Goal: Check status: Check status

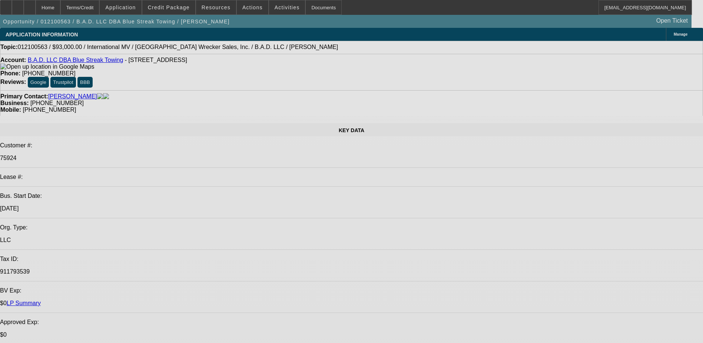
select select "0"
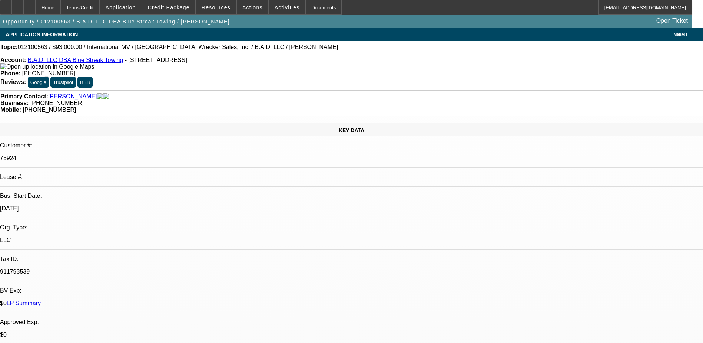
select select "0"
select select "0.1"
select select "0"
select select "0.1"
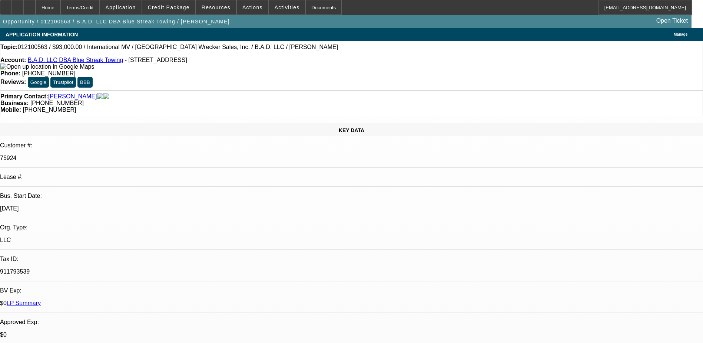
select select "1"
select select "2"
select select "4"
select select "1"
select select "2"
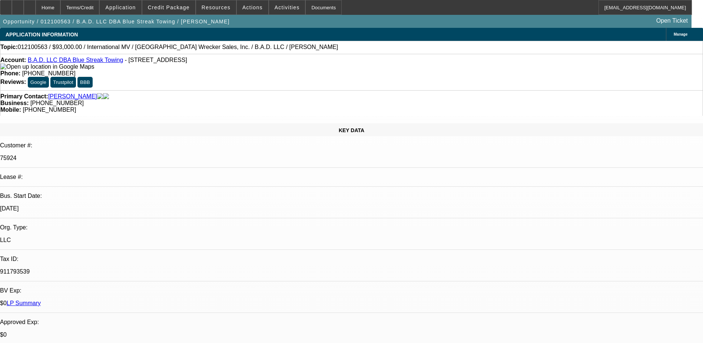
select select "4"
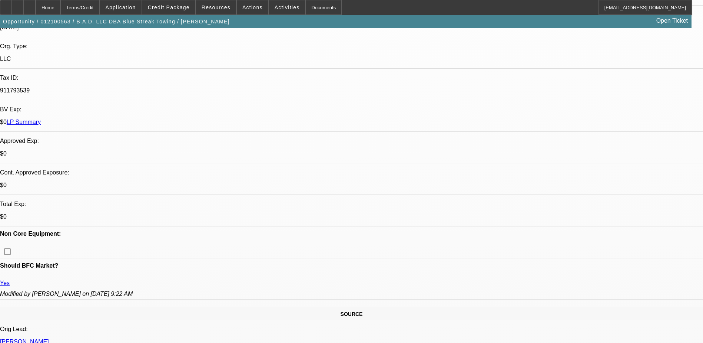
scroll to position [185, 0]
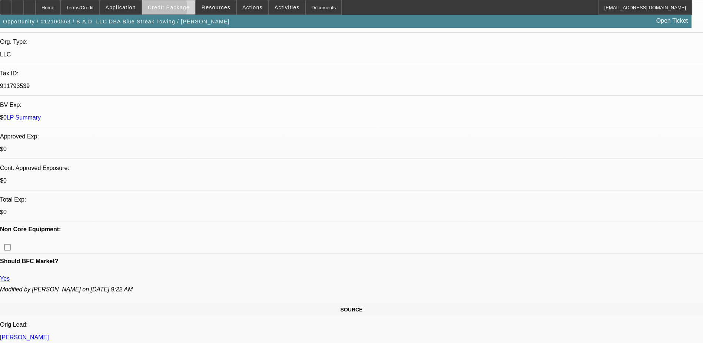
click at [170, 9] on span "Credit Package" at bounding box center [169, 7] width 42 height 6
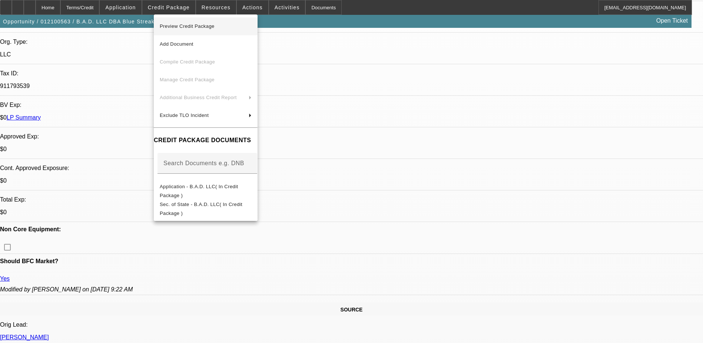
click at [193, 26] on span "Preview Credit Package" at bounding box center [187, 26] width 55 height 6
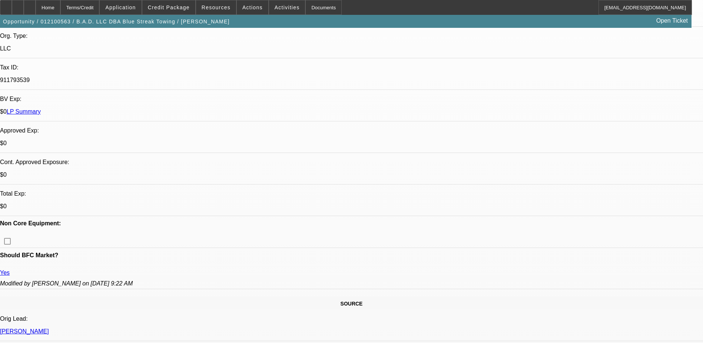
scroll to position [297, 0]
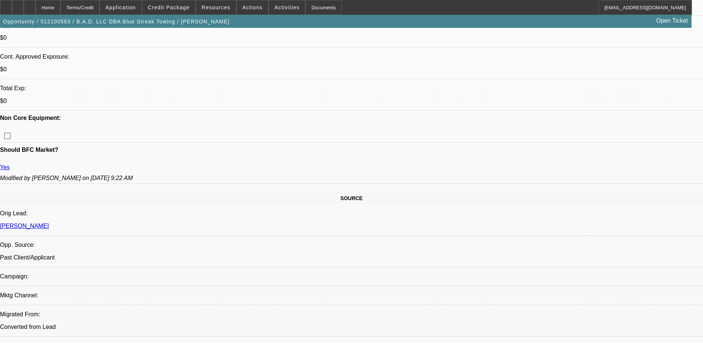
click at [188, 8] on span "Credit Package" at bounding box center [169, 7] width 42 height 6
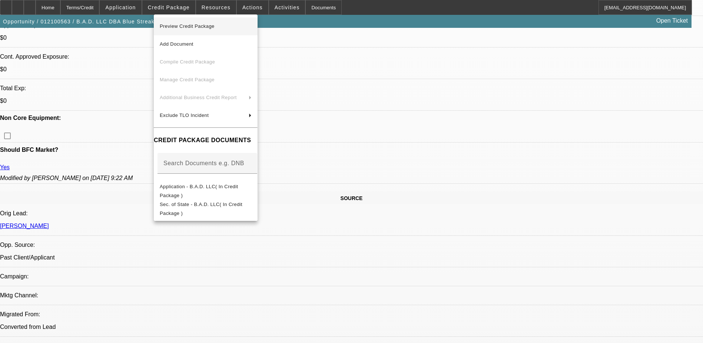
click at [198, 25] on span "Preview Credit Package" at bounding box center [187, 26] width 55 height 6
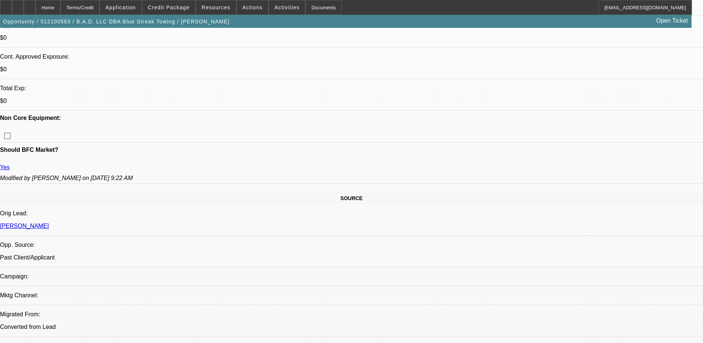
click at [167, 8] on span "Credit Package" at bounding box center [169, 7] width 42 height 6
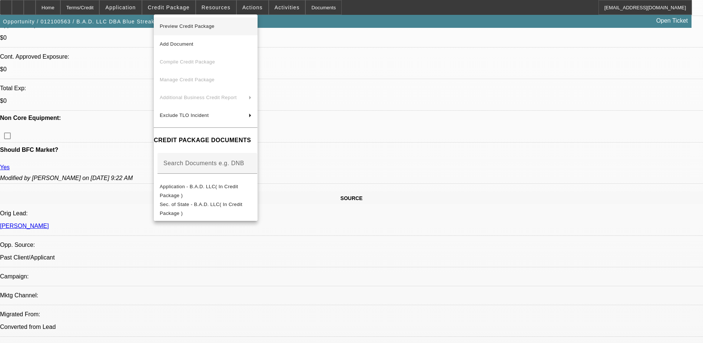
click at [190, 25] on span "Preview Credit Package" at bounding box center [187, 26] width 55 height 6
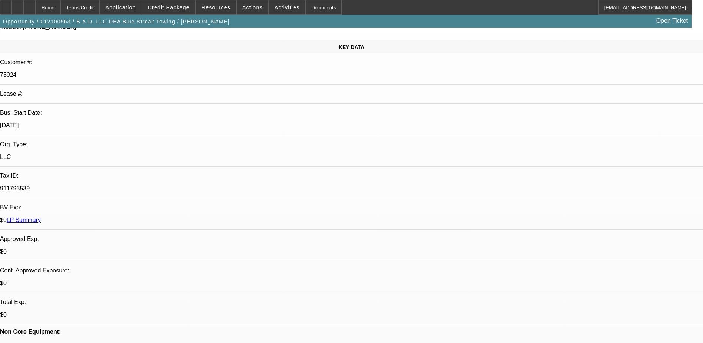
scroll to position [0, 0]
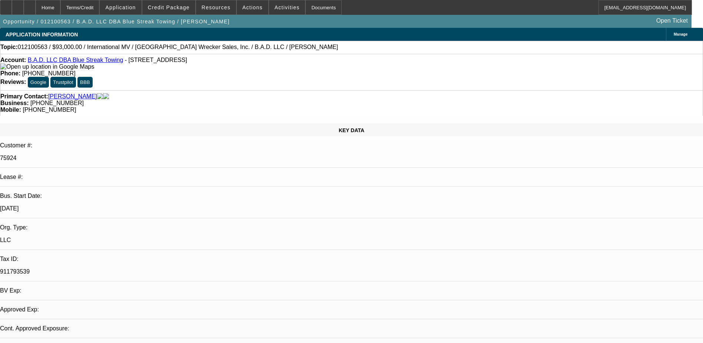
select select "0"
select select "2"
select select "0.1"
select select "4"
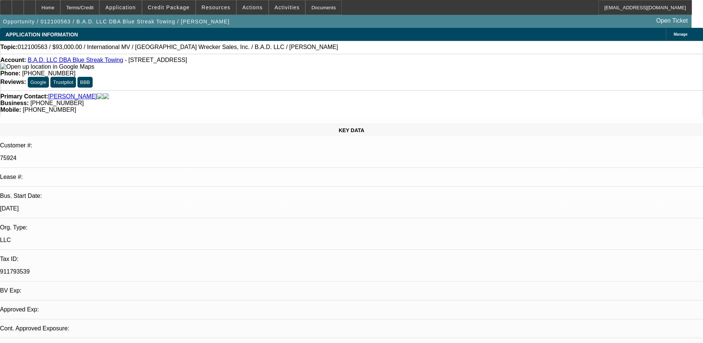
select select "0"
select select "2"
select select "0.1"
select select "4"
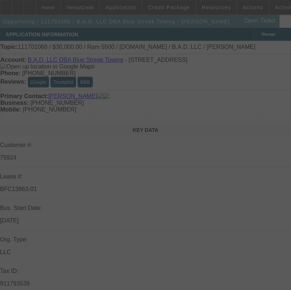
select select "0"
select select "0.1"
select select "0"
select select "0.1"
select select "0"
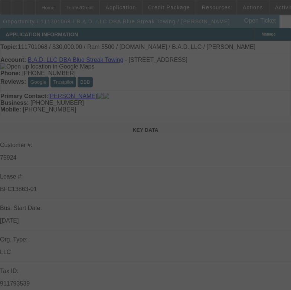
select select "2"
select select "0.1"
select select "0"
select select "2"
select select "0.1"
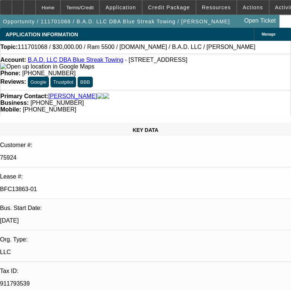
select select "1"
select select "2"
select select "4"
select select "1"
select select "2"
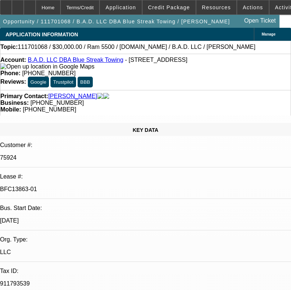
select select "4"
select select "1"
select select "2"
select select "4"
select select "1"
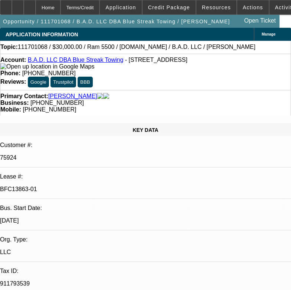
select select "2"
select select "4"
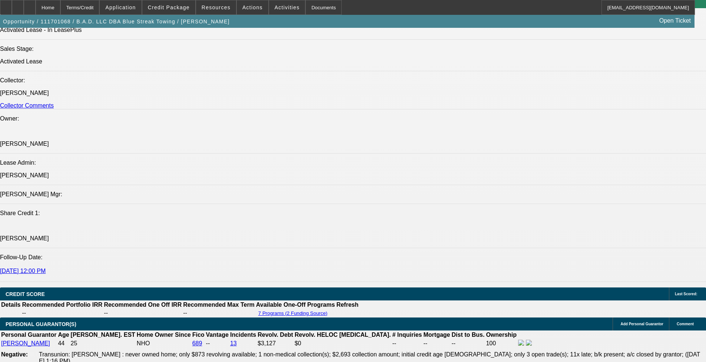
scroll to position [964, 0]
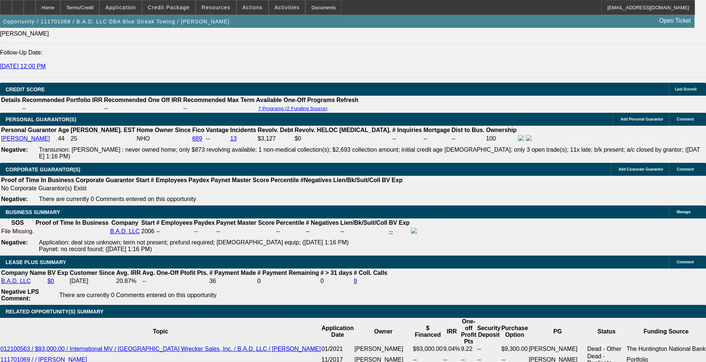
scroll to position [1112, 0]
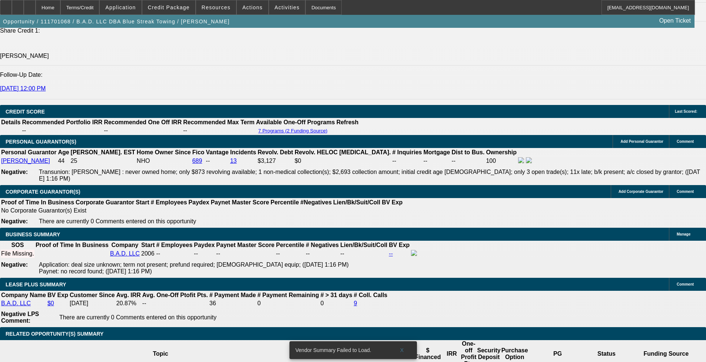
scroll to position [1038, 0]
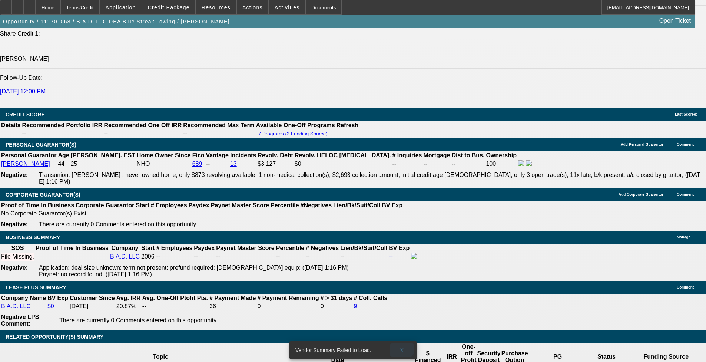
click at [296, 296] on span "X" at bounding box center [402, 350] width 4 height 6
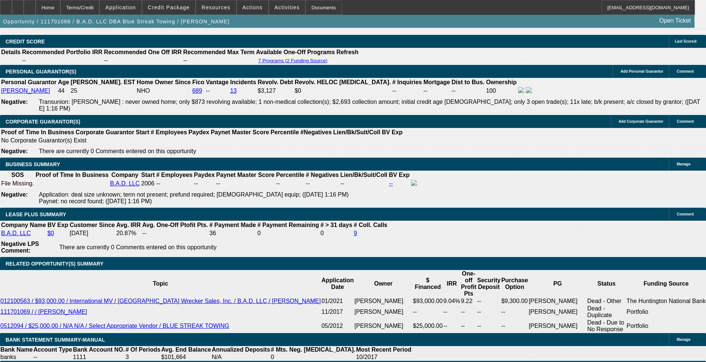
scroll to position [1075, 0]
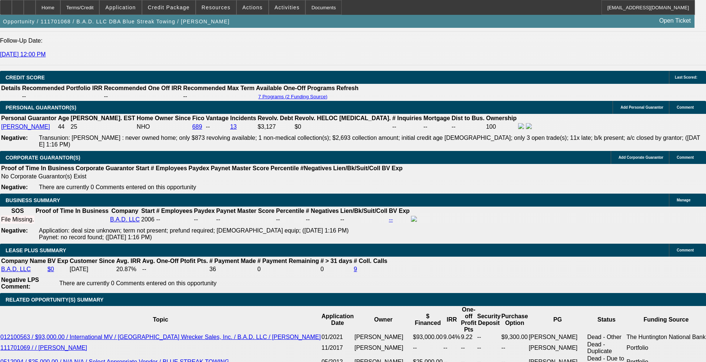
scroll to position [32, 0]
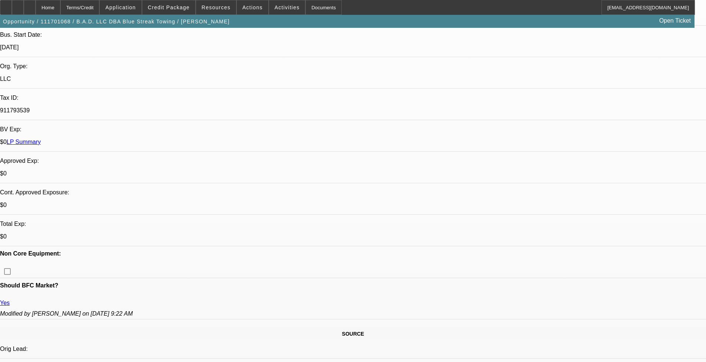
scroll to position [74, 0]
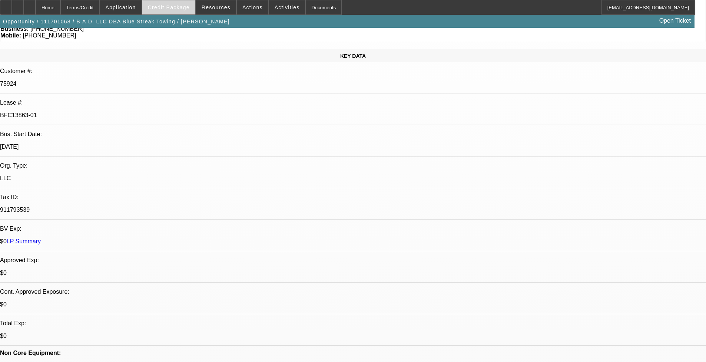
click at [185, 7] on span "Credit Package" at bounding box center [169, 7] width 42 height 6
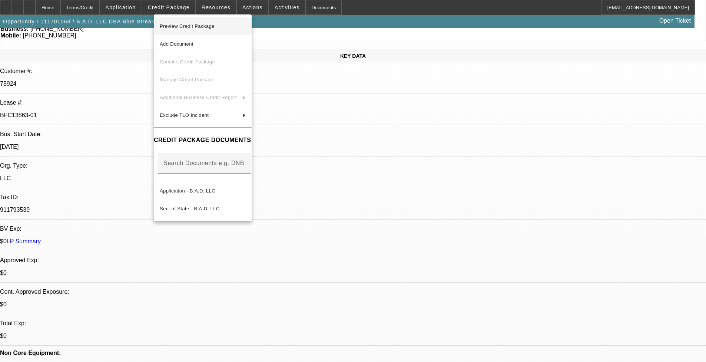
click at [219, 23] on span "Preview Credit Package" at bounding box center [203, 26] width 86 height 9
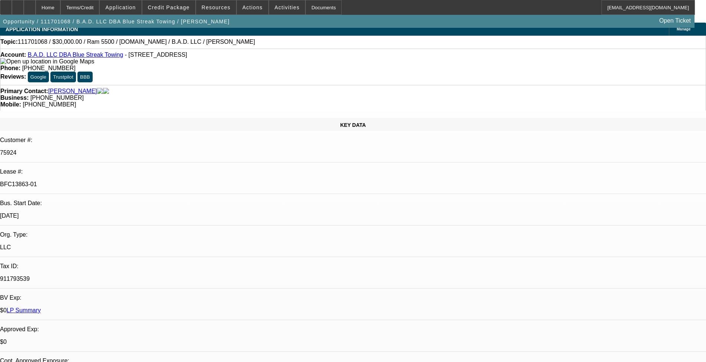
scroll to position [0, 0]
